Goal: Task Accomplishment & Management: Manage account settings

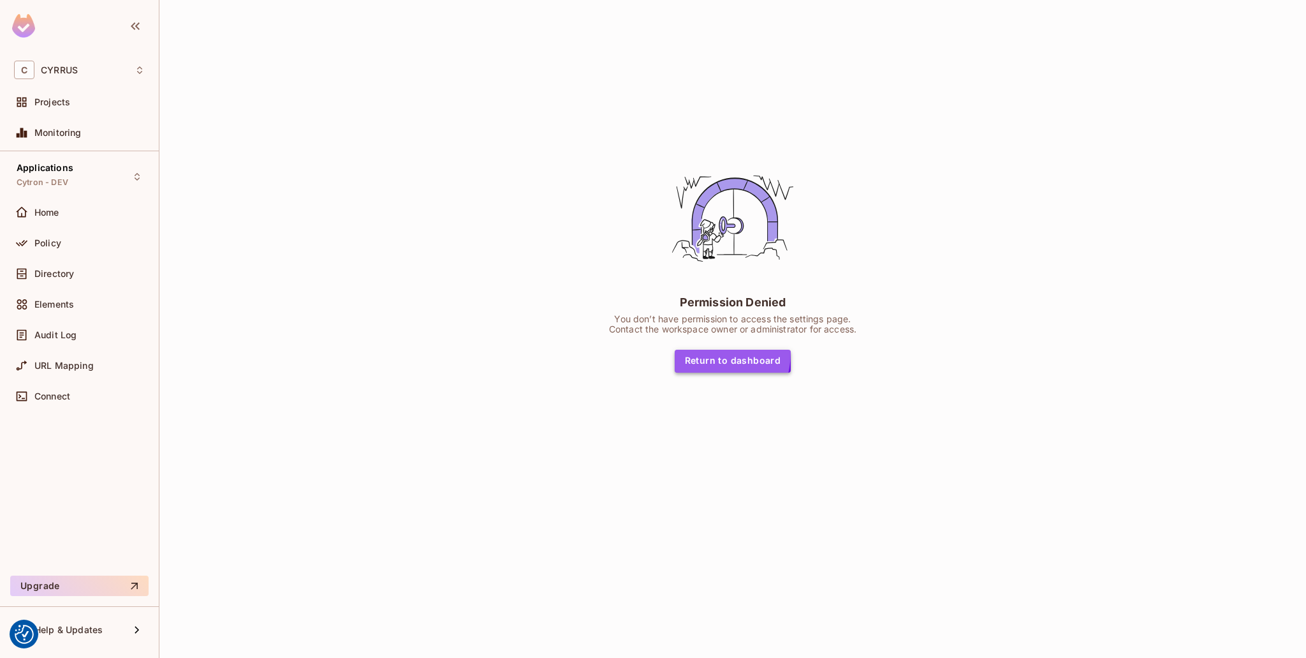
click at [709, 352] on button "Return to dashboard" at bounding box center [733, 361] width 117 height 23
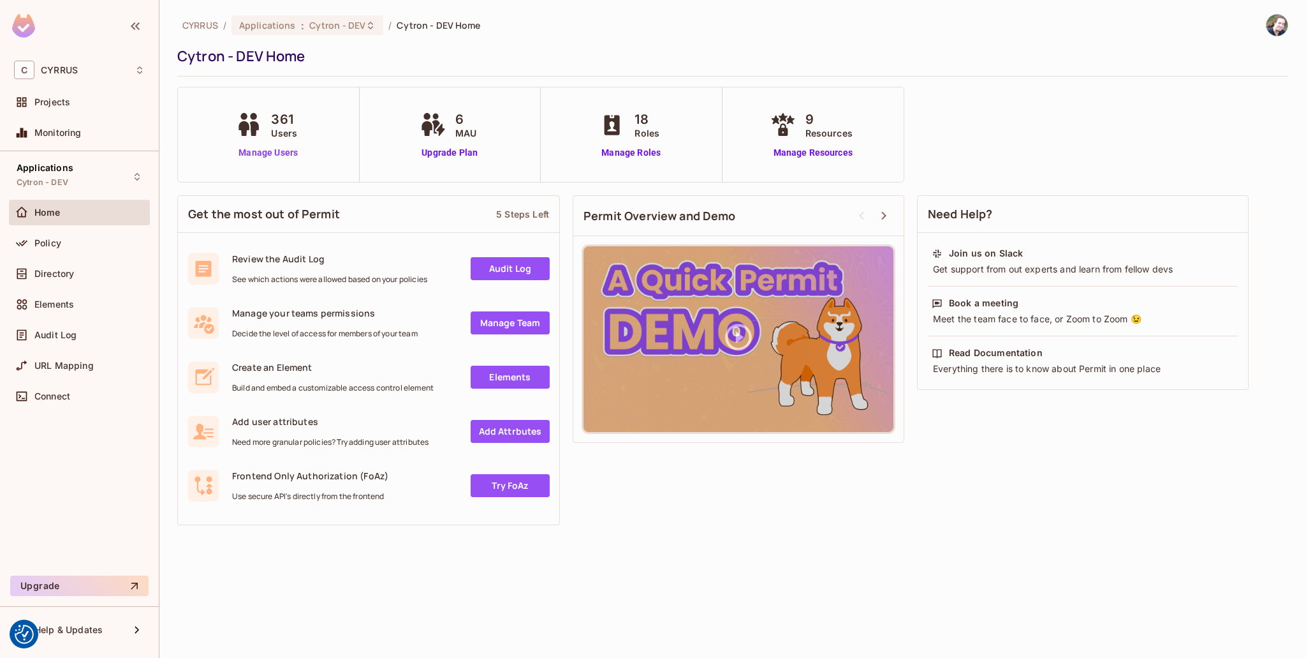
click at [270, 156] on link "Manage Users" at bounding box center [268, 152] width 71 height 13
